Goal: Information Seeking & Learning: Find specific fact

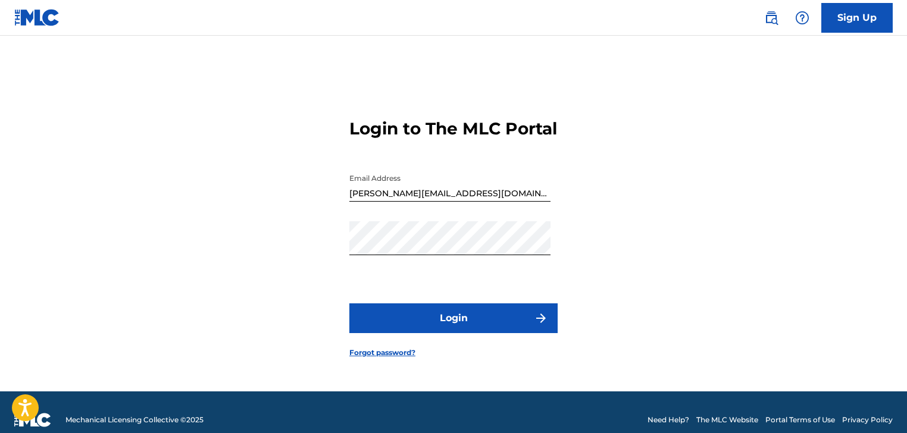
click at [432, 333] on button "Login" at bounding box center [453, 318] width 208 height 30
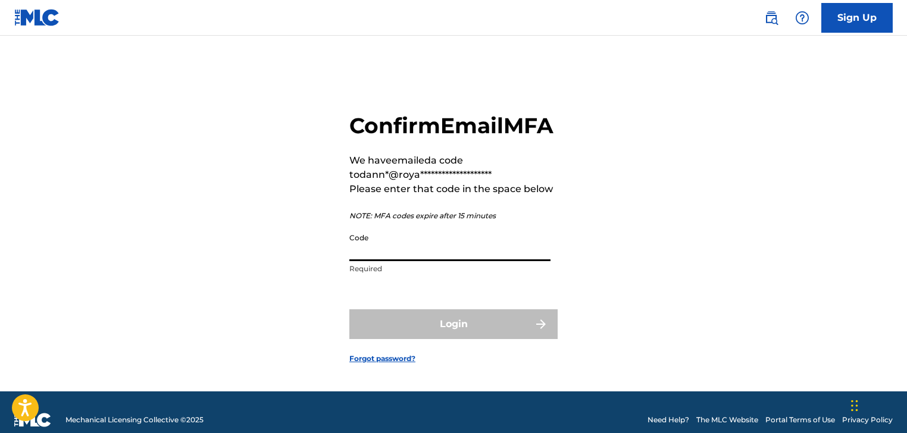
click at [445, 261] on input "Code" at bounding box center [449, 244] width 201 height 34
paste input "775129"
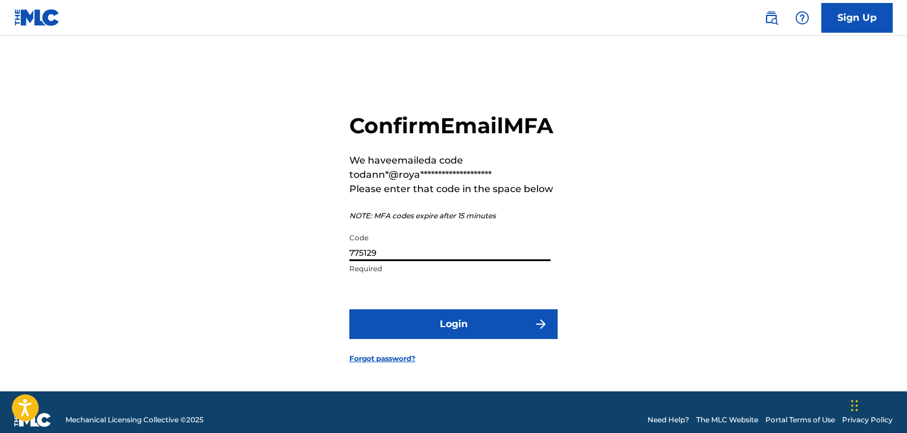
type input "775129"
click at [434, 339] on button "Login" at bounding box center [453, 324] width 208 height 30
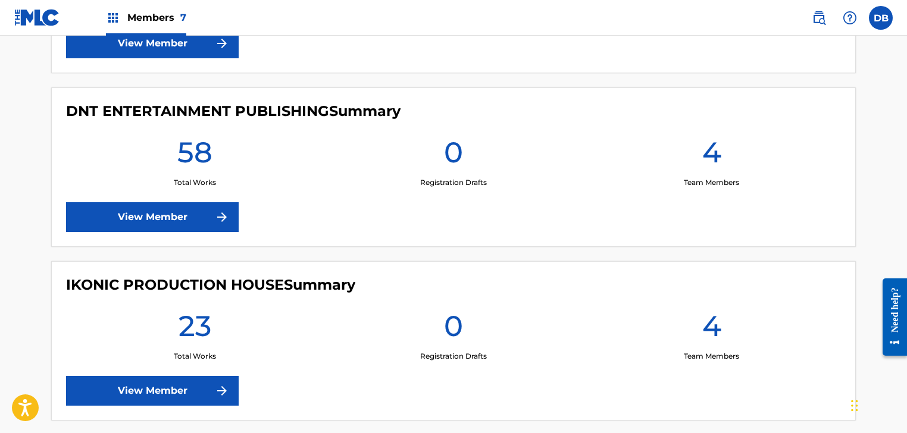
scroll to position [535, 0]
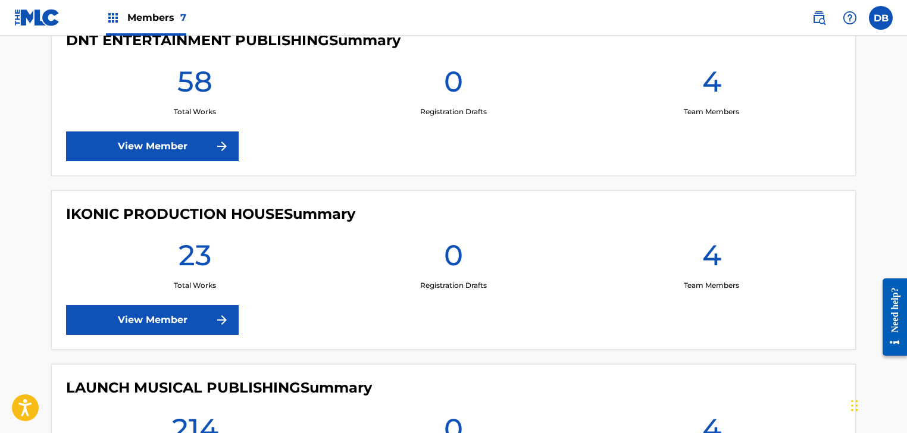
click at [189, 315] on link "View Member" at bounding box center [152, 320] width 173 height 30
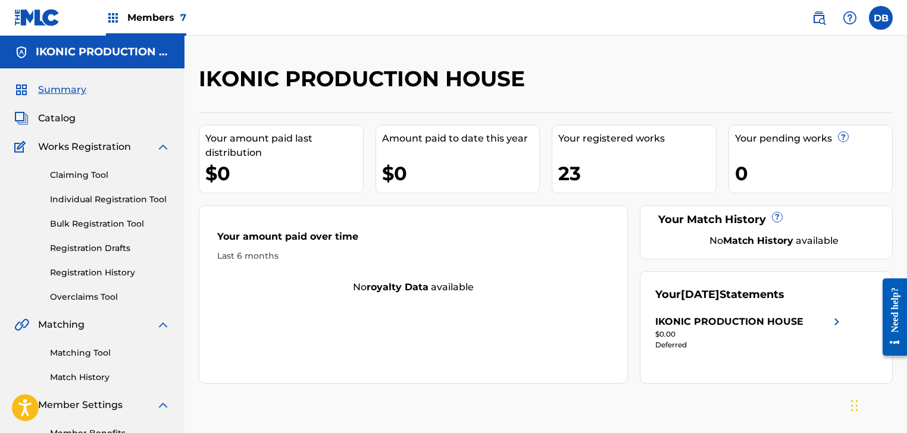
click at [86, 175] on link "Claiming Tool" at bounding box center [110, 175] width 120 height 12
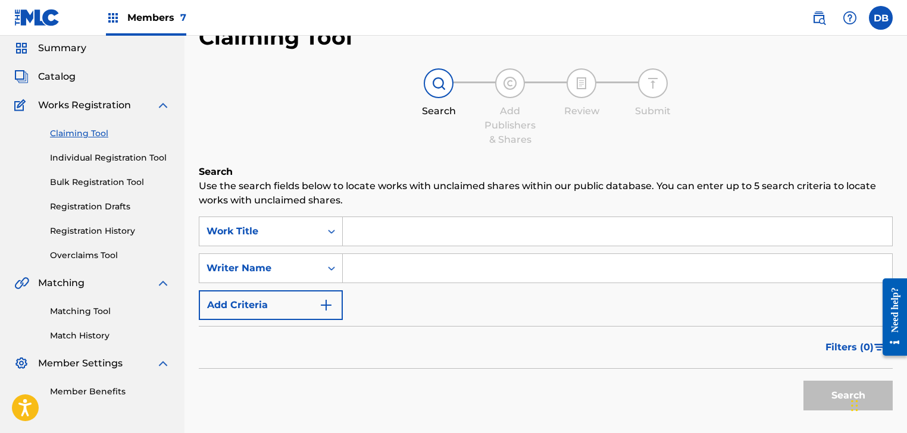
scroll to position [59, 0]
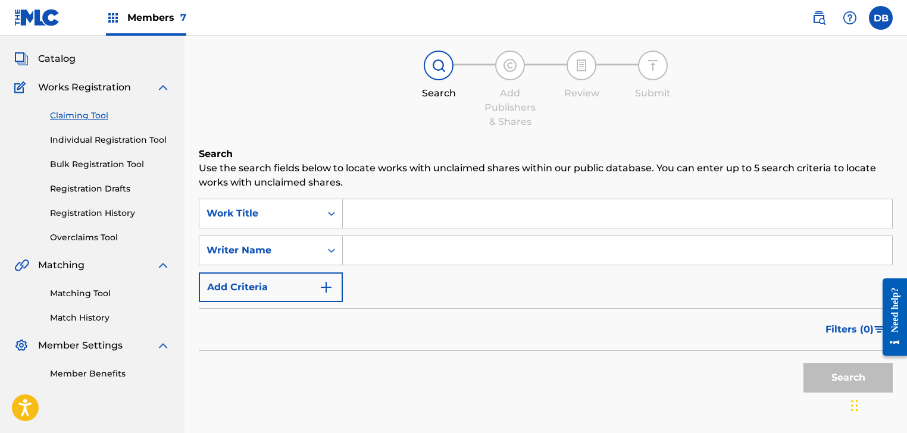
click at [100, 240] on link "Overclaims Tool" at bounding box center [110, 237] width 120 height 12
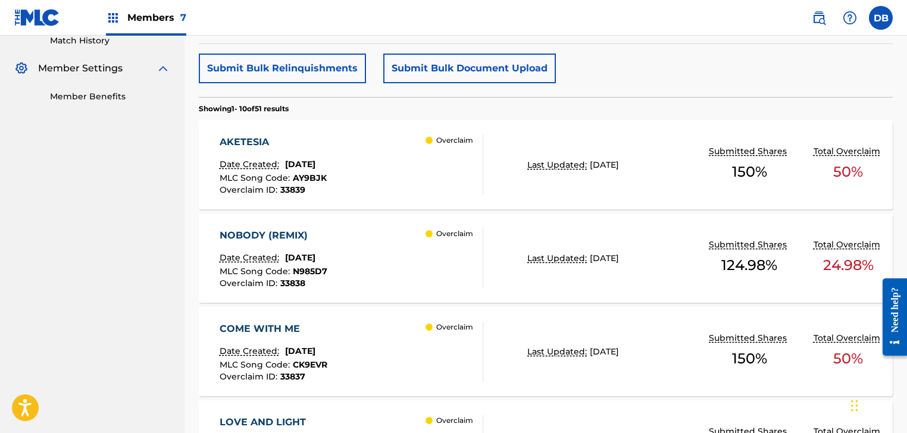
scroll to position [357, 0]
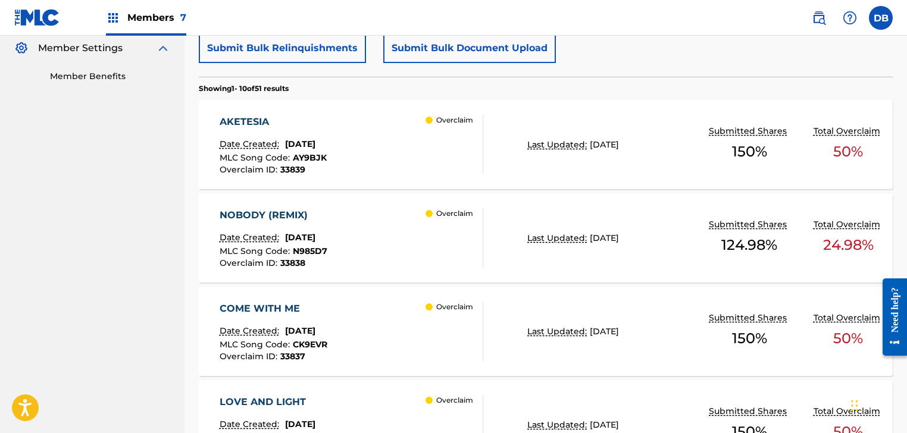
click at [396, 143] on div "AKETESIA Date Created: August 22, 2025 MLC Song Code : AY9BJK Overclaim ID : 33…" at bounding box center [352, 144] width 264 height 59
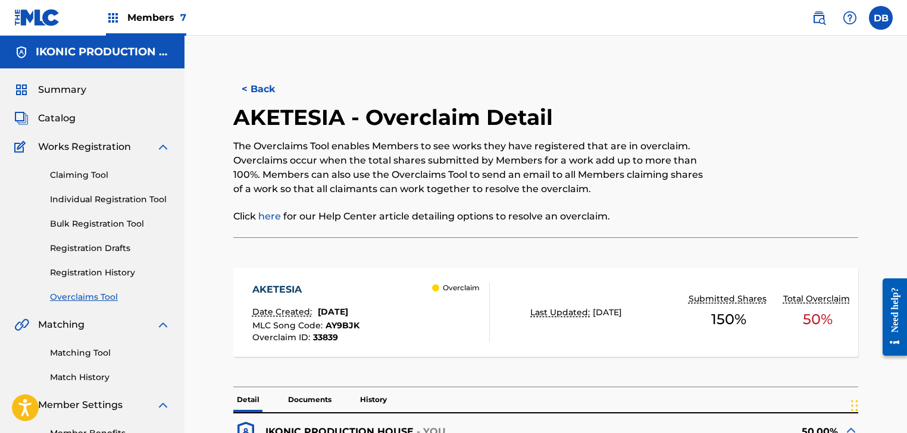
scroll to position [59, 0]
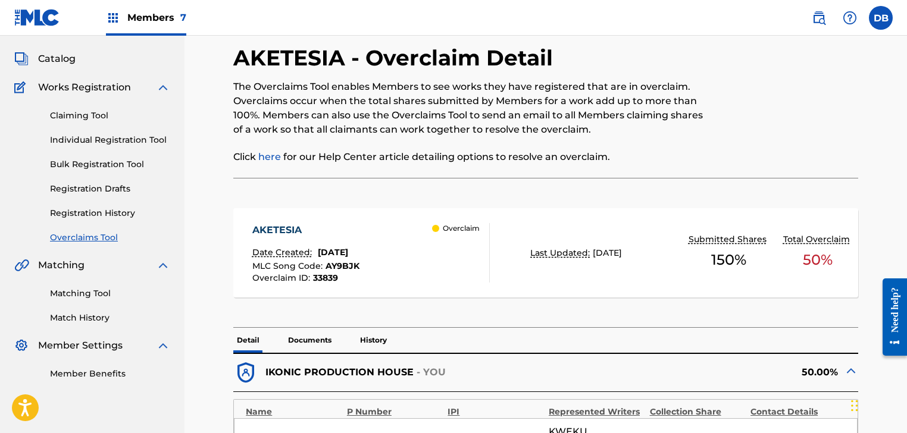
scroll to position [357, 0]
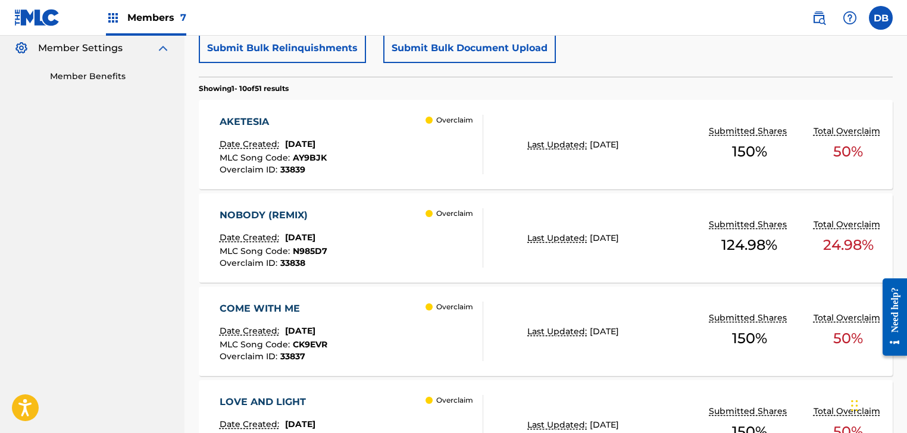
click at [424, 166] on div "AKETESIA Date Created: August 22, 2025 MLC Song Code : AY9BJK Overclaim ID : 33…" at bounding box center [352, 144] width 264 height 59
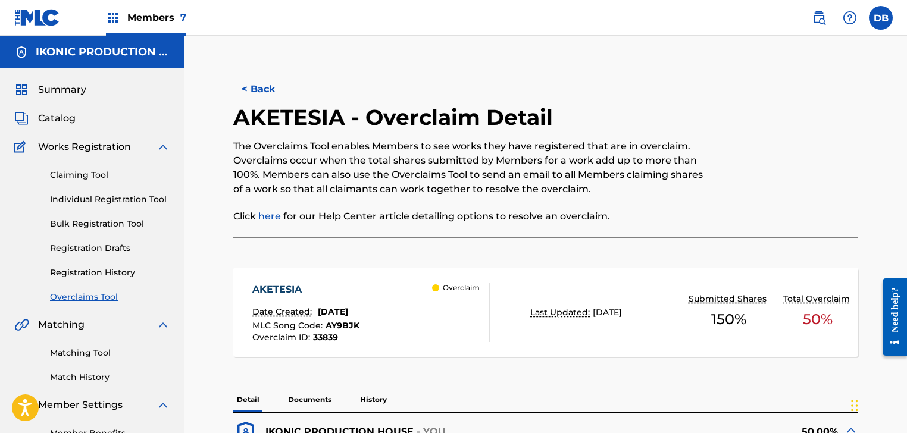
click at [348, 315] on span "August 22, 2025" at bounding box center [333, 311] width 30 height 11
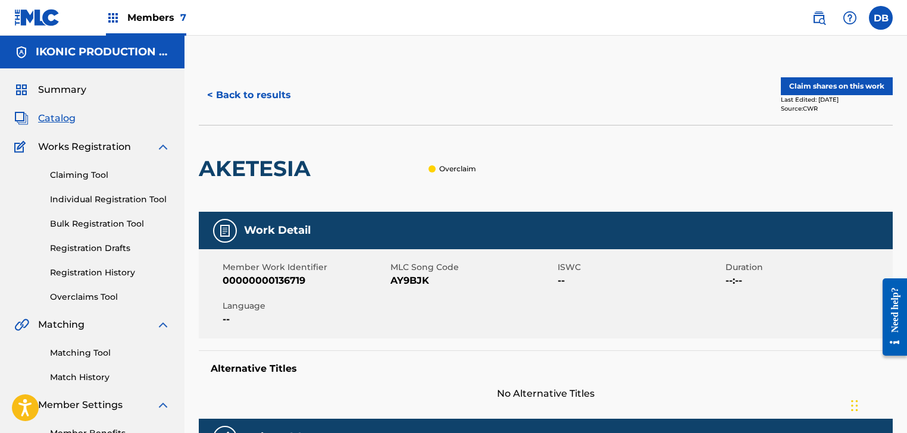
click at [883, 17] on label at bounding box center [881, 18] width 24 height 24
click at [880, 18] on input "DB Danny Bronico danny@royaltysolutionscorp.com Notification Preferences Profil…" at bounding box center [880, 18] width 0 height 0
click at [811, 21] on img at bounding box center [818, 18] width 14 height 14
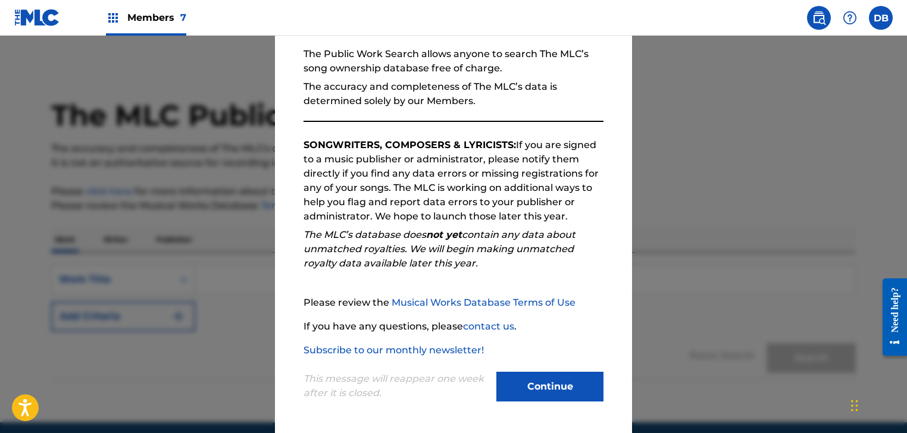
scroll to position [46, 0]
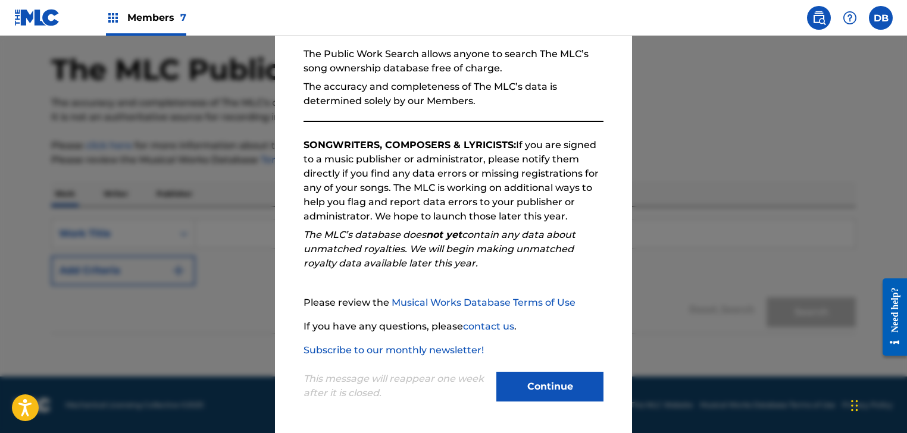
click at [535, 385] on button "Continue" at bounding box center [549, 387] width 107 height 30
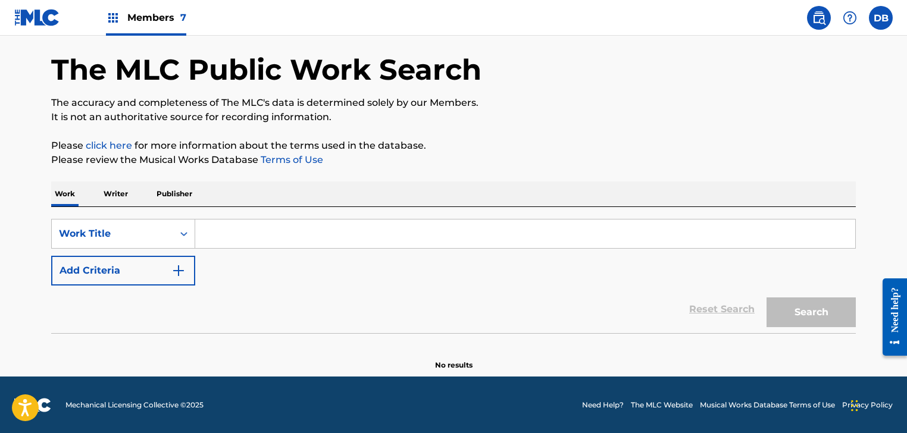
click at [883, 16] on label at bounding box center [881, 18] width 24 height 24
click at [880, 18] on input "DB Danny Bronico danny@royaltysolutionscorp.com Notification Preferences Profil…" at bounding box center [880, 18] width 0 height 0
click at [759, 165] on p "Log out" at bounding box center [765, 168] width 28 height 11
click at [880, 18] on input "DB Danny Bronico danny@royaltysolutionscorp.com Notification Preferences Profil…" at bounding box center [880, 18] width 0 height 0
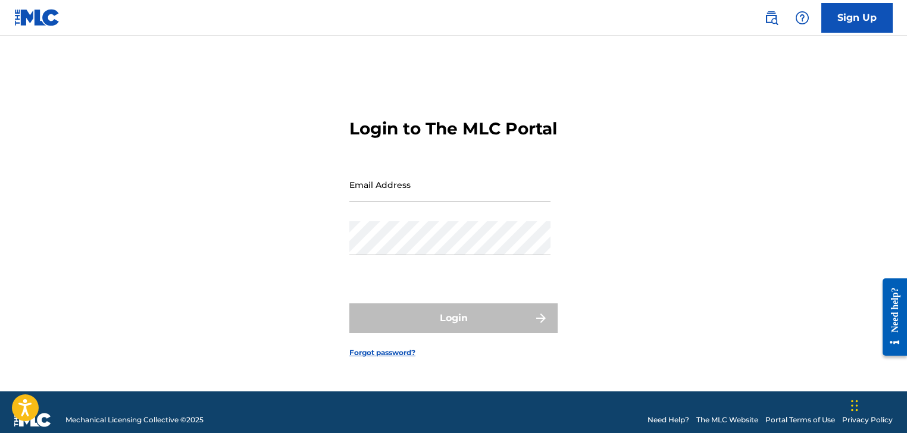
type input "[PERSON_NAME][EMAIL_ADDRESS][DOMAIN_NAME]"
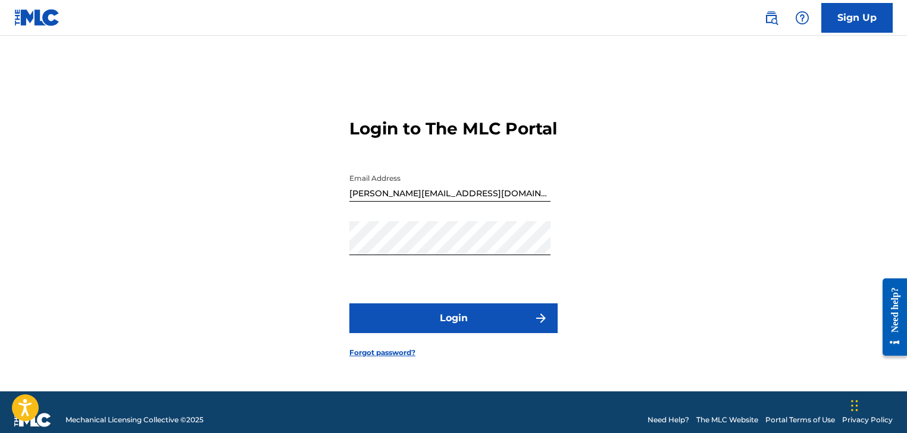
click at [443, 326] on button "Login" at bounding box center [453, 318] width 208 height 30
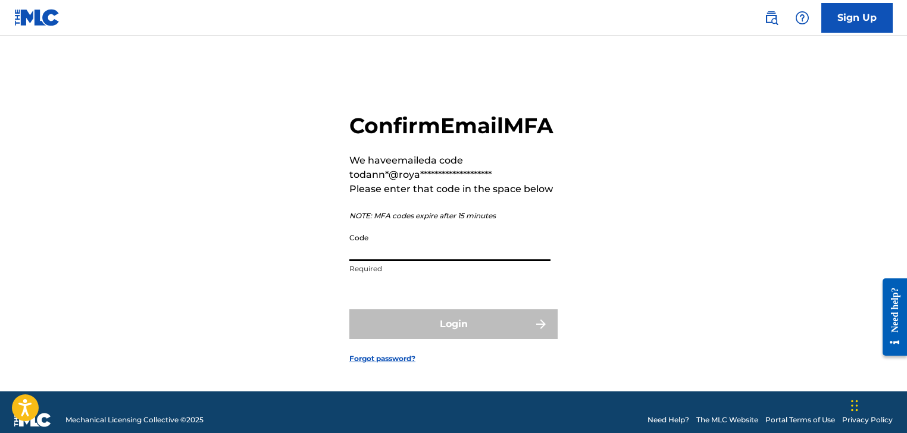
click at [408, 261] on input "Code" at bounding box center [449, 244] width 201 height 34
paste input "199390"
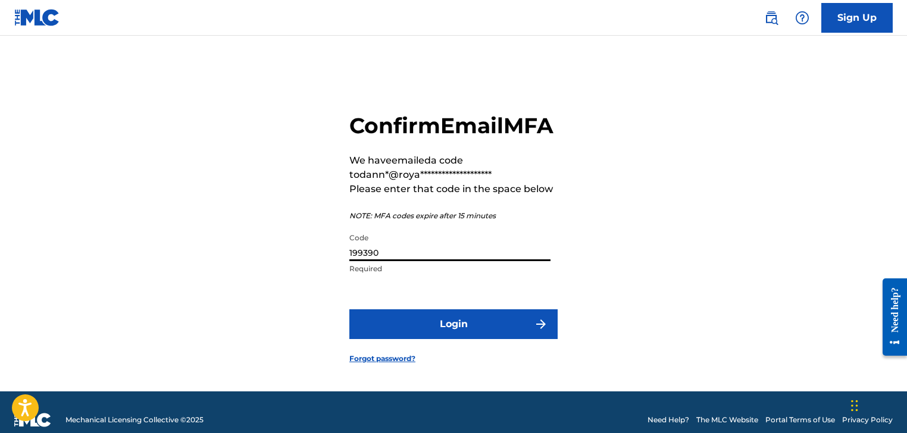
type input "199390"
click at [440, 334] on button "Login" at bounding box center [453, 324] width 208 height 30
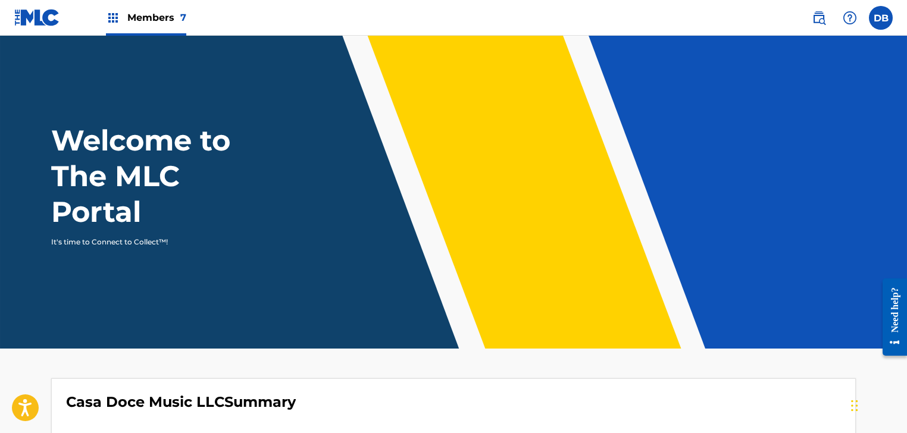
click at [293, 256] on header "Welcome to The MLC Portal It's time to Connect to Collect™!" at bounding box center [453, 192] width 907 height 313
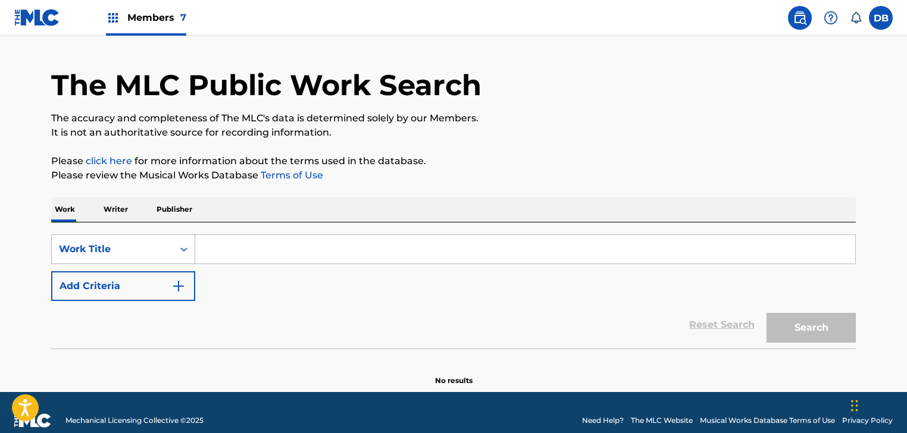
click at [157, 264] on div "Work Title" at bounding box center [123, 249] width 144 height 30
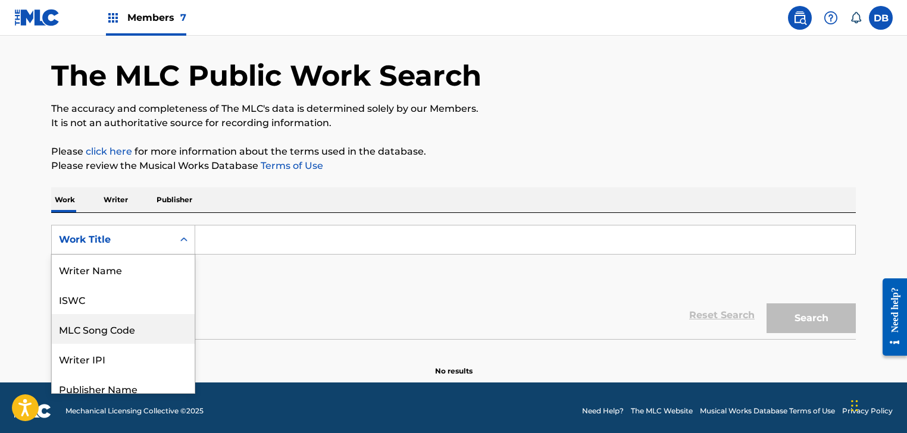
scroll to position [40, 0]
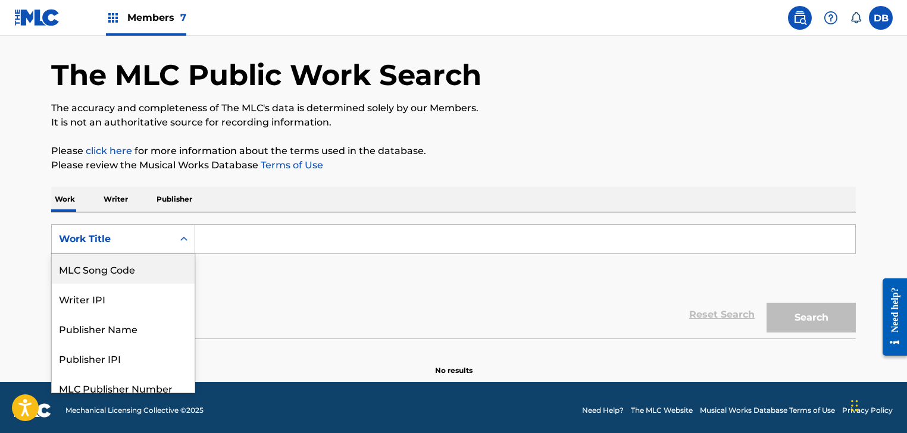
click at [152, 274] on div "MLC Song Code" at bounding box center [123, 269] width 143 height 30
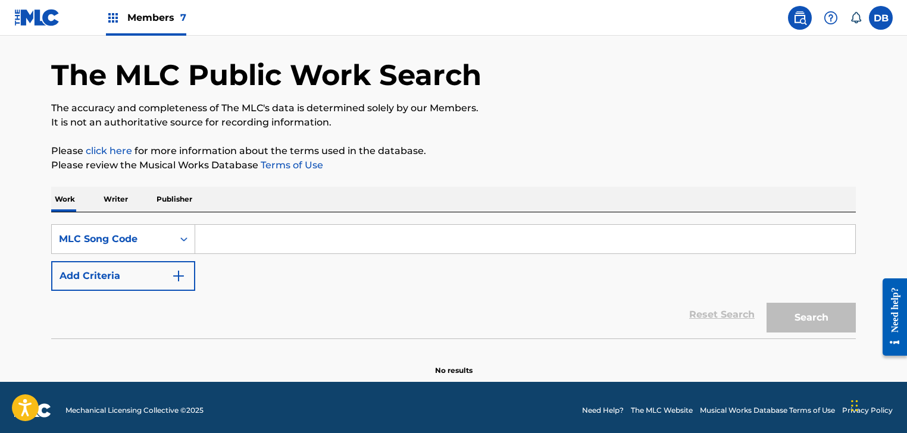
click at [222, 246] on input "Search Form" at bounding box center [525, 239] width 660 height 29
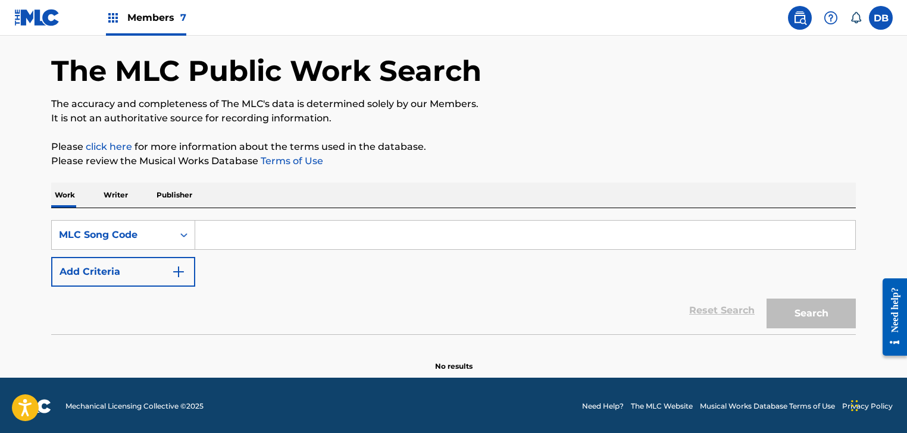
scroll to position [46, 0]
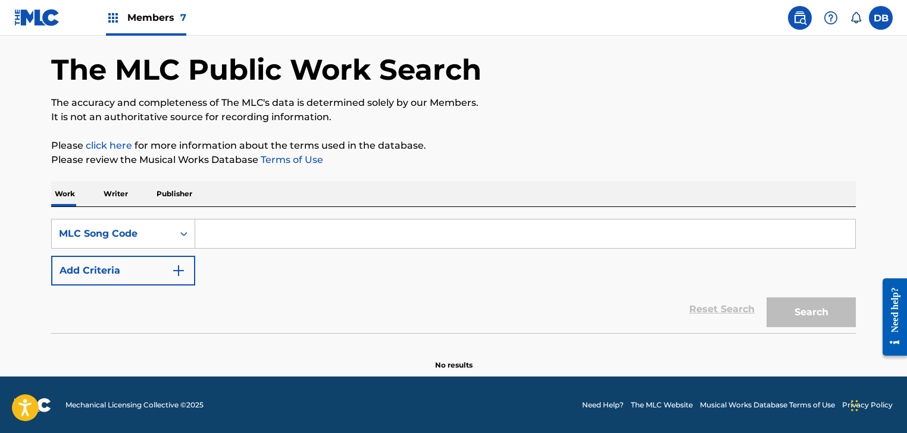
click at [119, 249] on div "SearchWithCriteria3a1de5c7-e4a0-4e23-bc69-0672afd78523 MLC Song Code Add Criter…" at bounding box center [453, 252] width 804 height 67
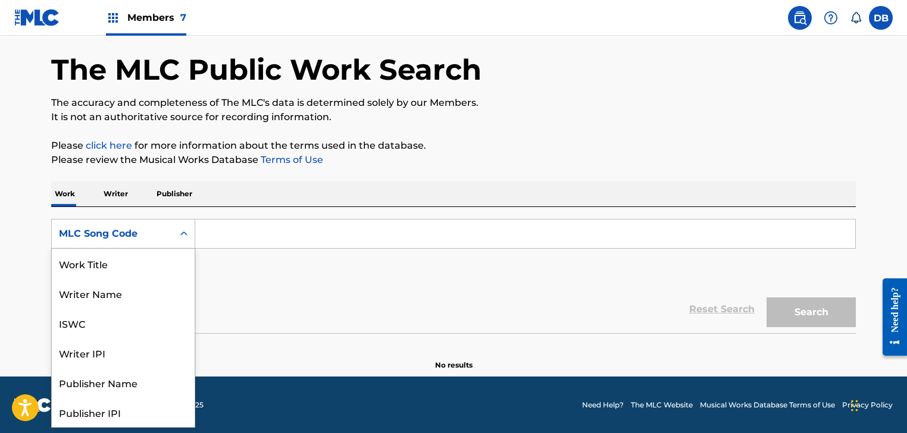
click at [133, 239] on div "MLC Song Code" at bounding box center [112, 234] width 107 height 14
click at [119, 256] on div "ISWC" at bounding box center [123, 264] width 143 height 30
click at [119, 242] on div "ISWC" at bounding box center [112, 233] width 121 height 23
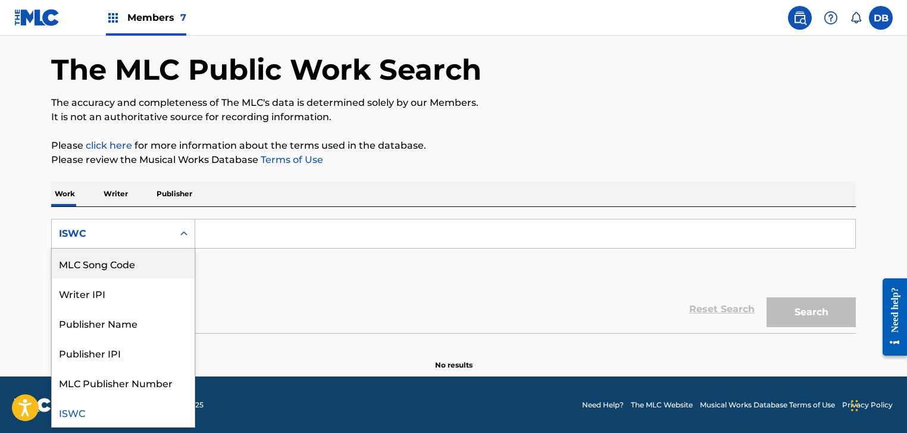
scroll to position [0, 0]
click at [126, 261] on div "Work Title" at bounding box center [123, 264] width 143 height 30
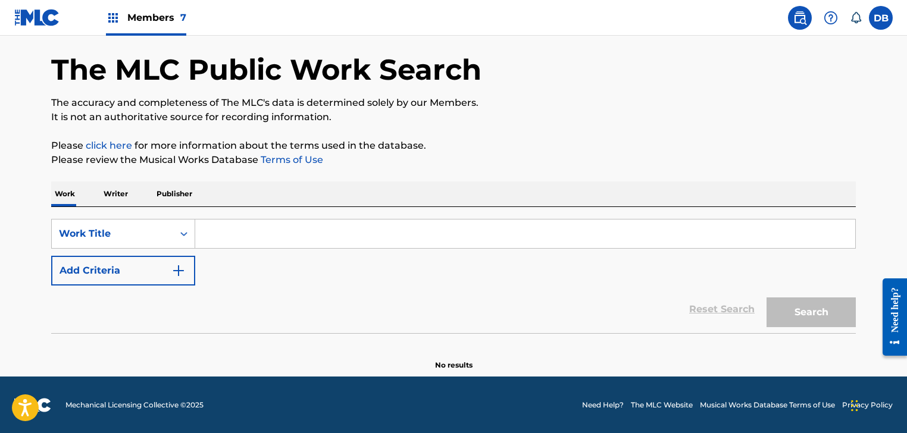
click at [257, 227] on input "Search Form" at bounding box center [525, 234] width 660 height 29
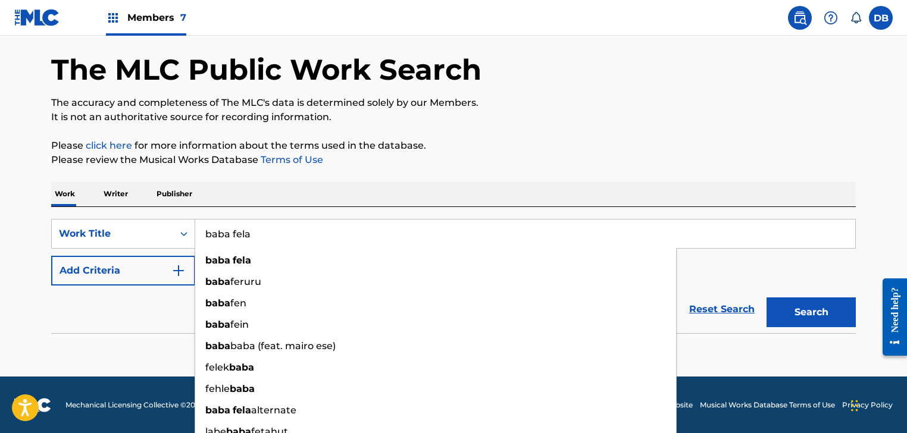
type input "baba fela"
click at [766, 297] on button "Search" at bounding box center [810, 312] width 89 height 30
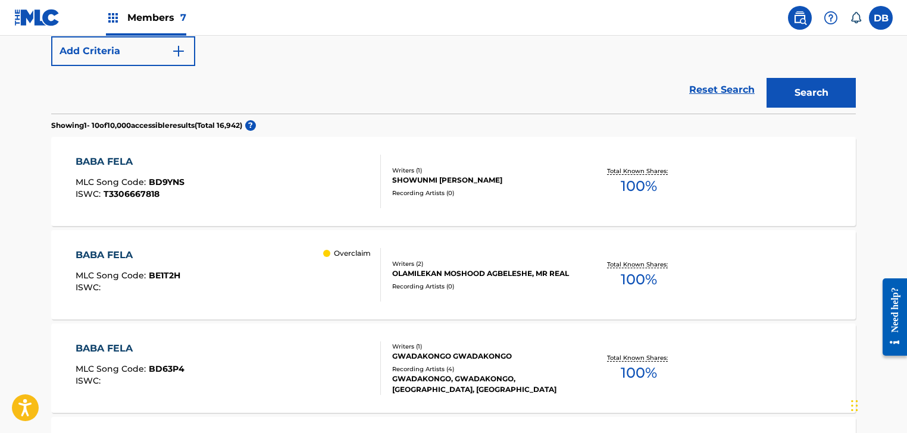
scroll to position [284, 0]
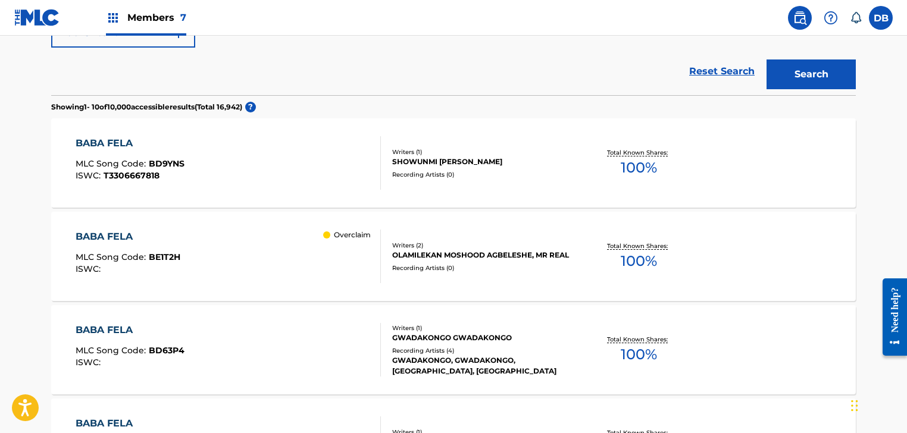
click at [200, 256] on div "BABA FELA MLC Song Code : BE1T2H ISWC : Overclaim" at bounding box center [229, 257] width 306 height 54
